Goal: Transaction & Acquisition: Purchase product/service

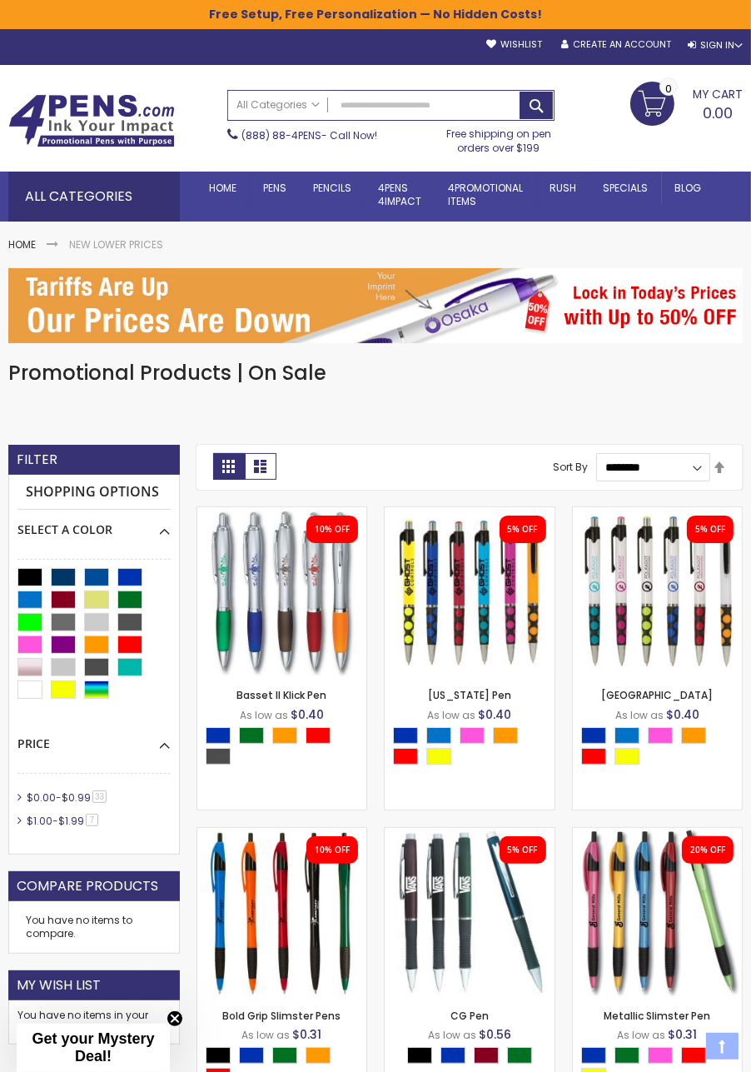
scroll to position [101, 0]
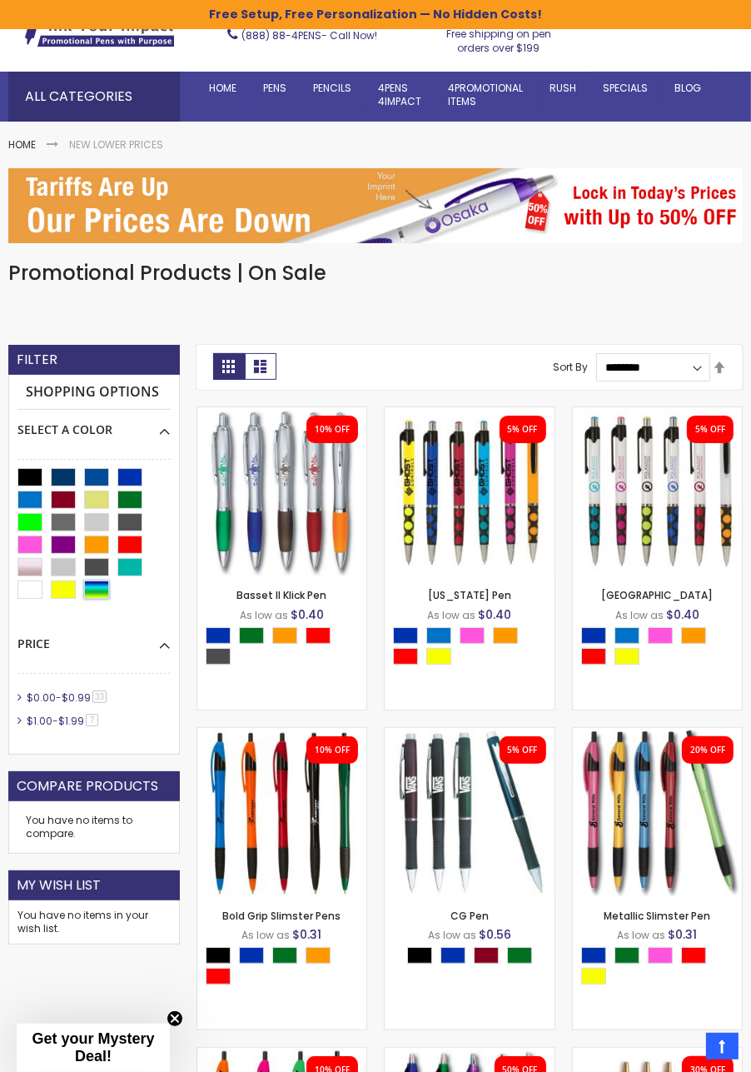
click at [100, 590] on div "Assorted" at bounding box center [96, 589] width 25 height 18
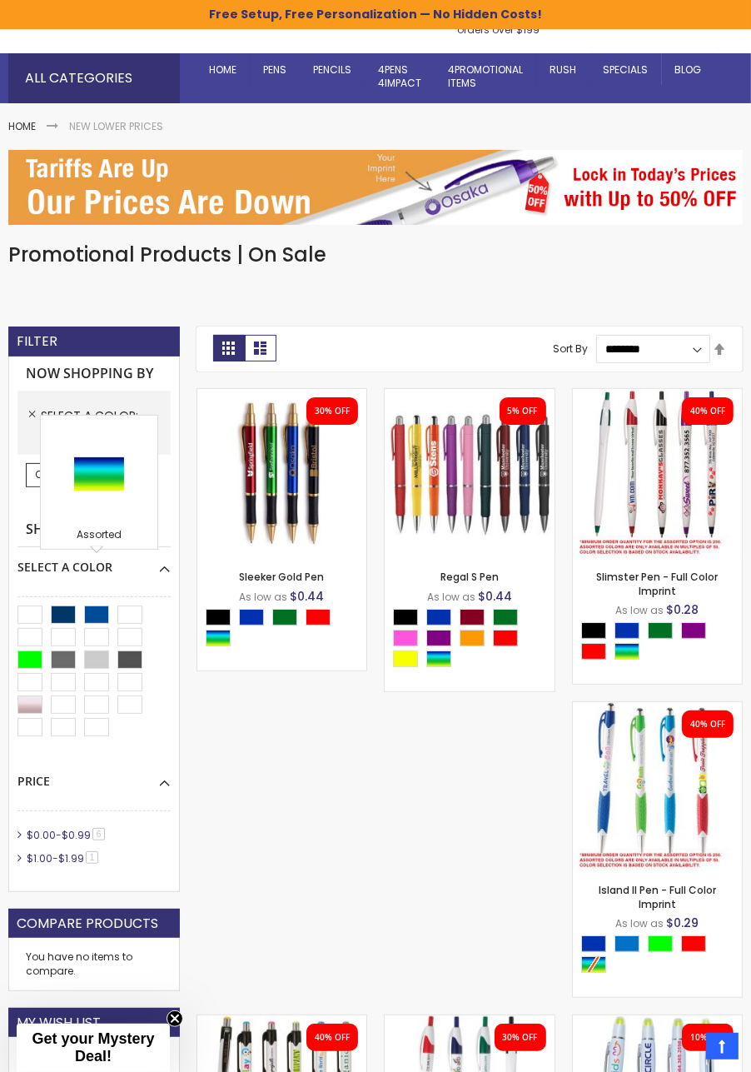
scroll to position [121, 0]
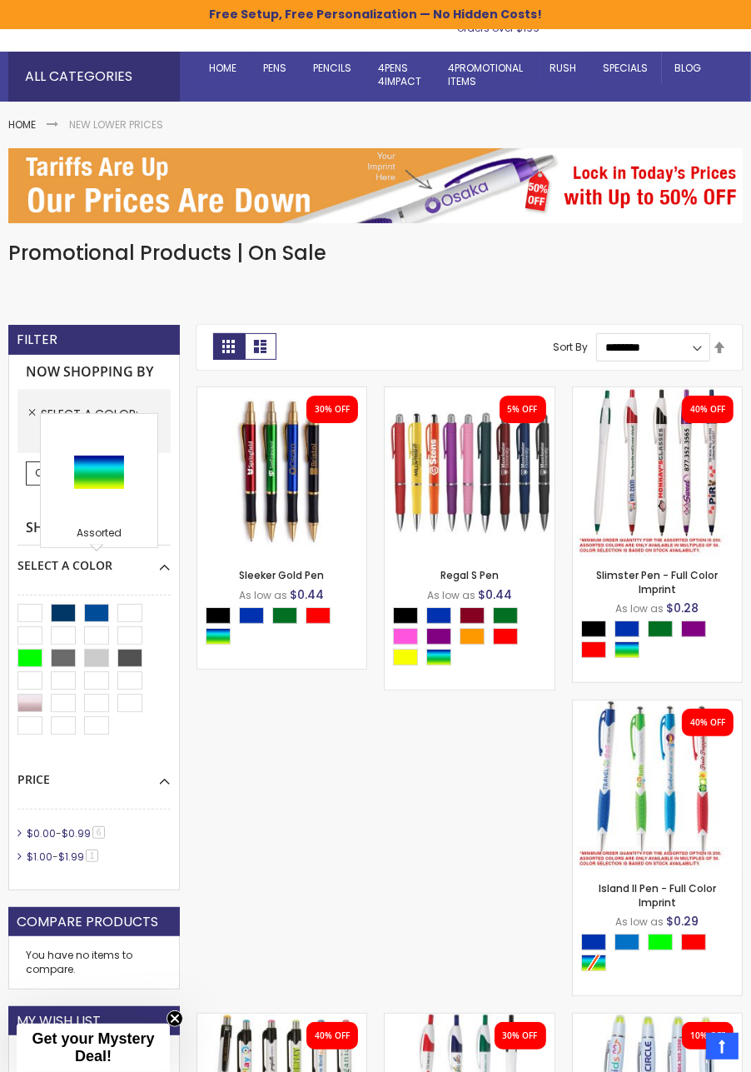
click at [165, 570] on div "Select A Color" at bounding box center [93, 559] width 153 height 28
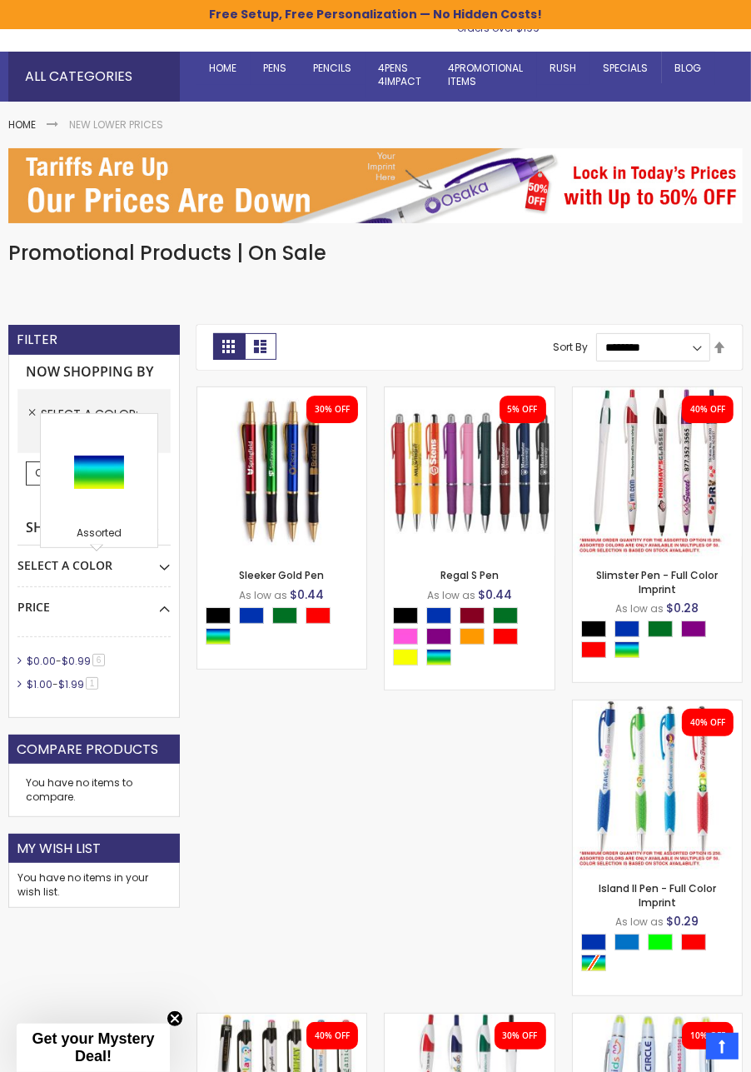
click at [167, 614] on div "Price $0.00 - $0.99 6 item $1.00 - $1.99 1 item" at bounding box center [93, 648] width 153 height 122
click at [25, 493] on div "Now Shopping by Select A Color Assorted Remove This Item Clear All Shopping Opt…" at bounding box center [94, 536] width 172 height 363
click at [100, 560] on div "Select A Color" at bounding box center [93, 559] width 153 height 28
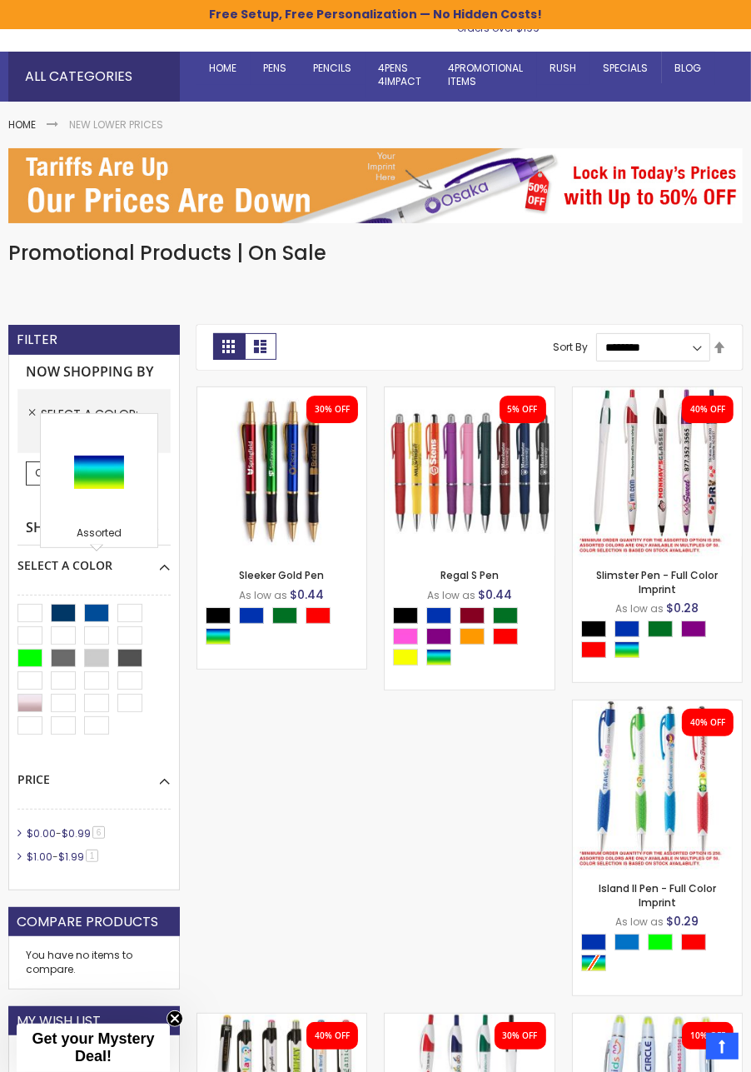
click at [163, 586] on div at bounding box center [93, 666] width 153 height 161
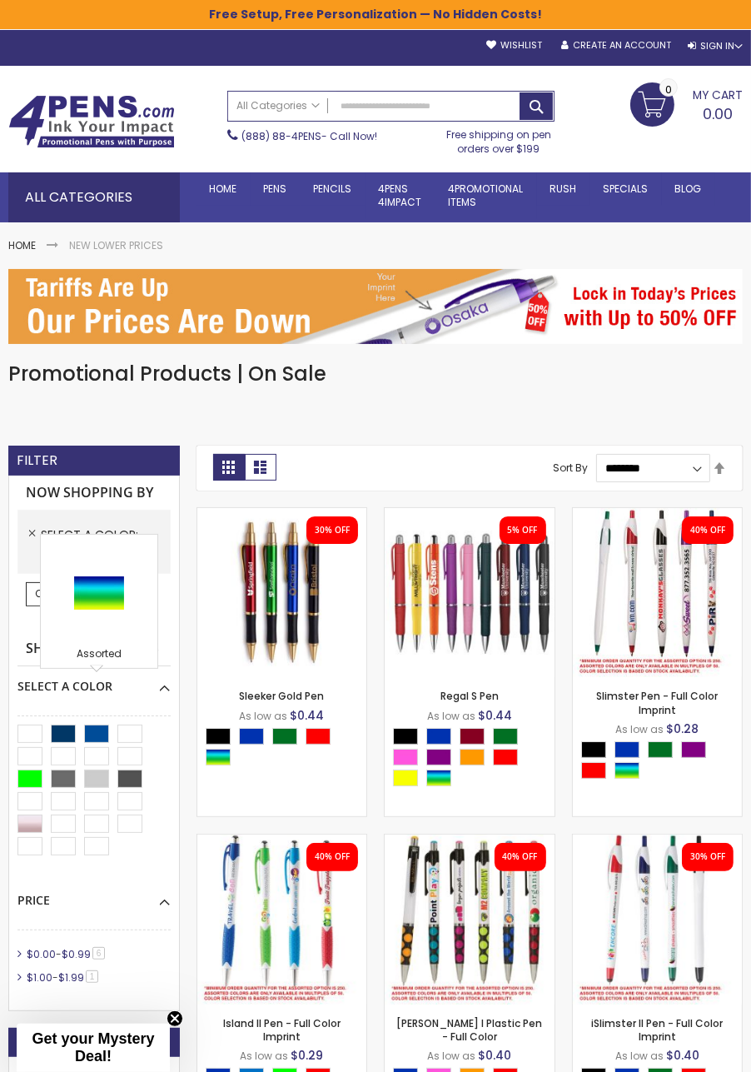
click at [112, 535] on div "Assorted" at bounding box center [99, 601] width 118 height 135
click at [29, 538] on link "Remove This Item" at bounding box center [32, 533] width 15 height 15
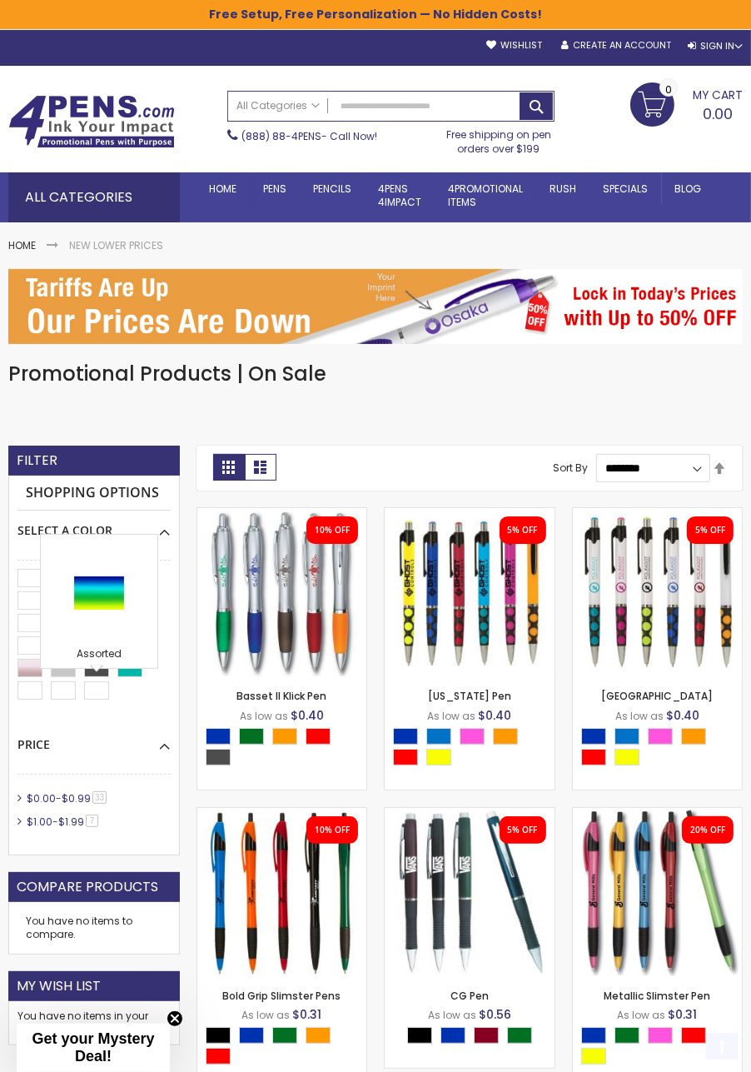
scroll to position [101, 0]
